Goal: Information Seeking & Learning: Learn about a topic

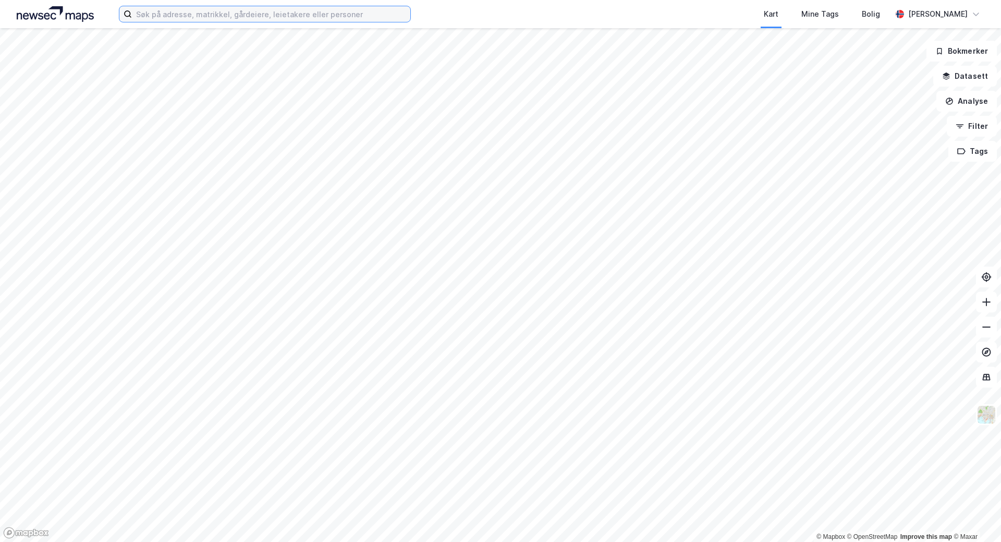
click at [222, 12] on input at bounding box center [271, 14] width 278 height 16
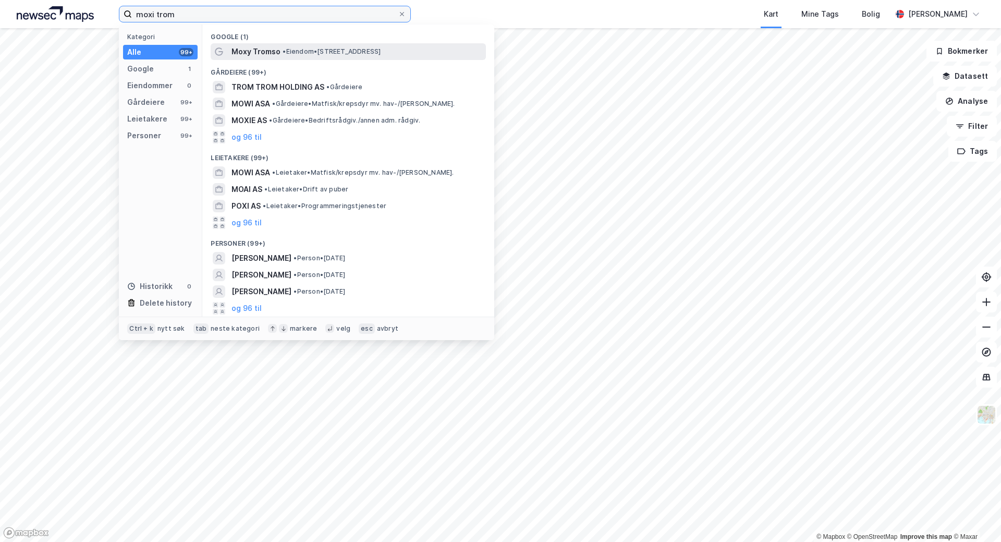
type input "moxi trom"
click at [254, 53] on span "Moxy Tromso" at bounding box center [255, 51] width 49 height 13
